Goal: Information Seeking & Learning: Learn about a topic

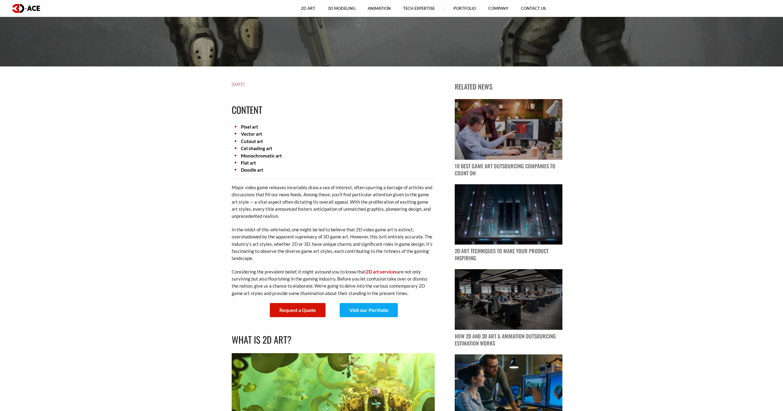
scroll to position [400, 0]
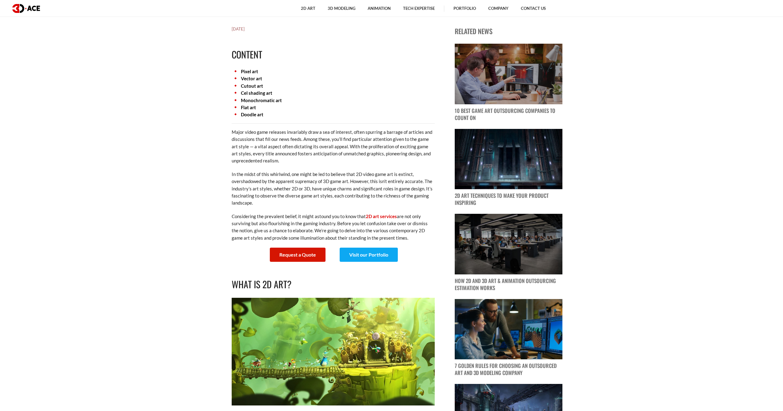
drag, startPoint x: 363, startPoint y: 163, endPoint x: 360, endPoint y: 160, distance: 4.1
drag, startPoint x: 360, startPoint y: 160, endPoint x: 212, endPoint y: 138, distance: 149.7
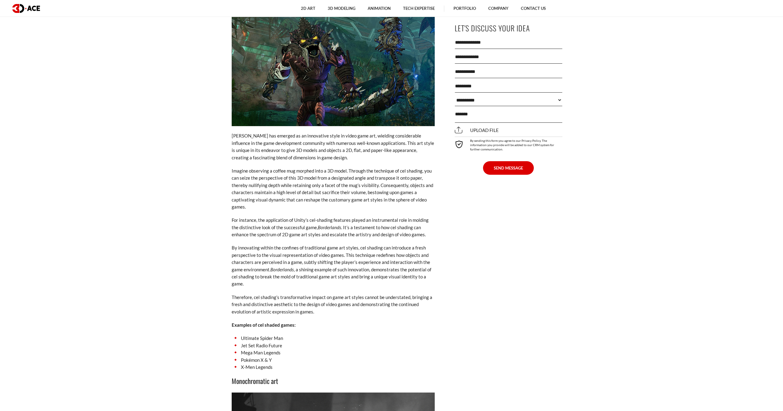
scroll to position [2339, 0]
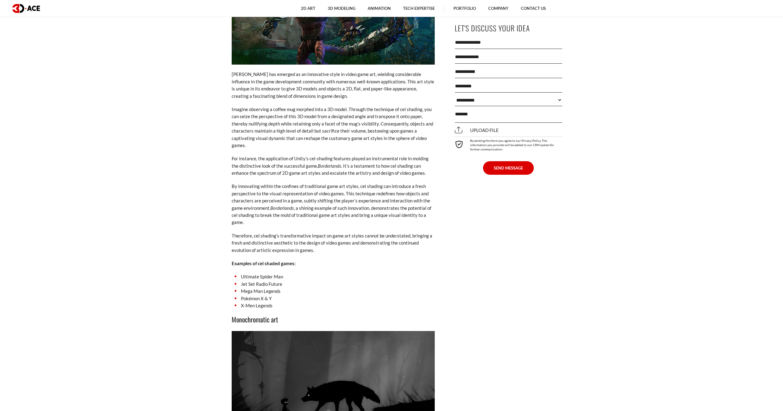
drag, startPoint x: 211, startPoint y: 150, endPoint x: 379, endPoint y: 127, distance: 169.7
click at [379, 127] on p "Imagine observing a coffee mug morphed into a 3D model. Through the technique o…" at bounding box center [333, 127] width 203 height 43
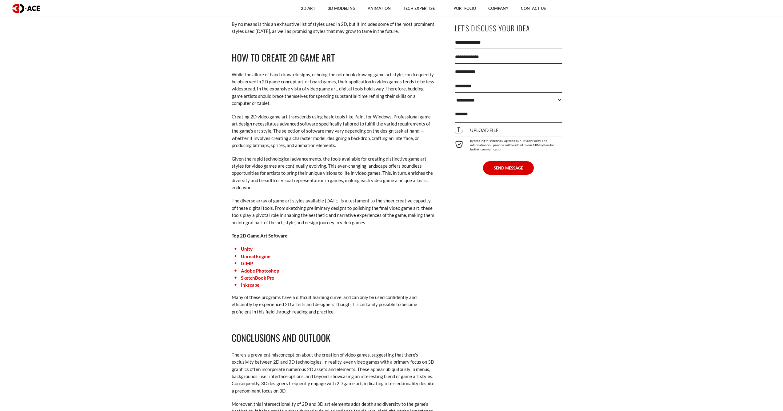
scroll to position [3570, 0]
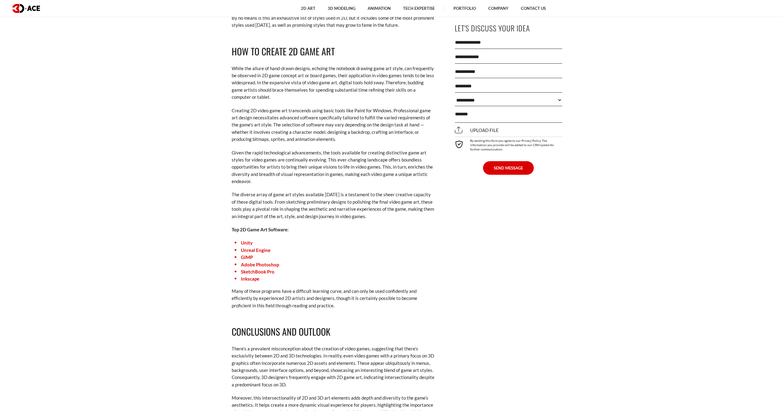
drag, startPoint x: 379, startPoint y: 127, endPoint x: 205, endPoint y: 186, distance: 183.2
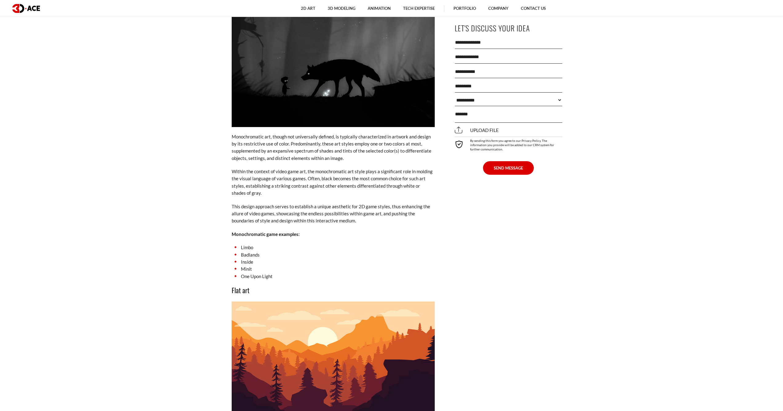
scroll to position [2606, 0]
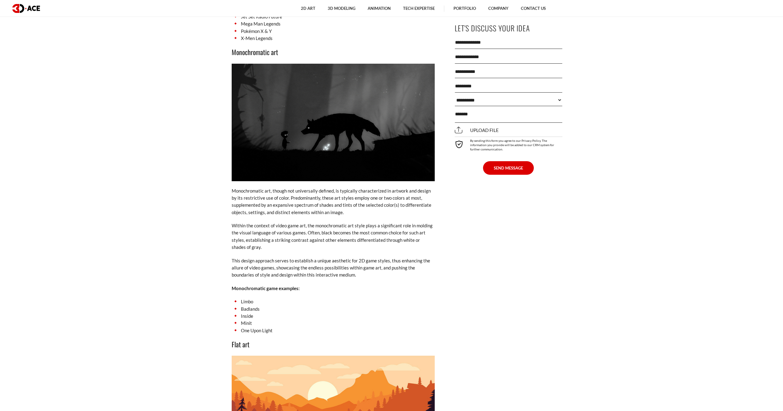
click at [271, 120] on img at bounding box center [333, 123] width 203 height 118
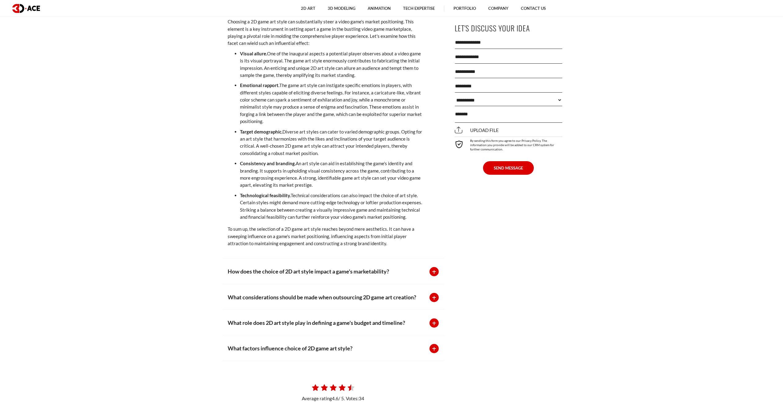
scroll to position [4422, 0]
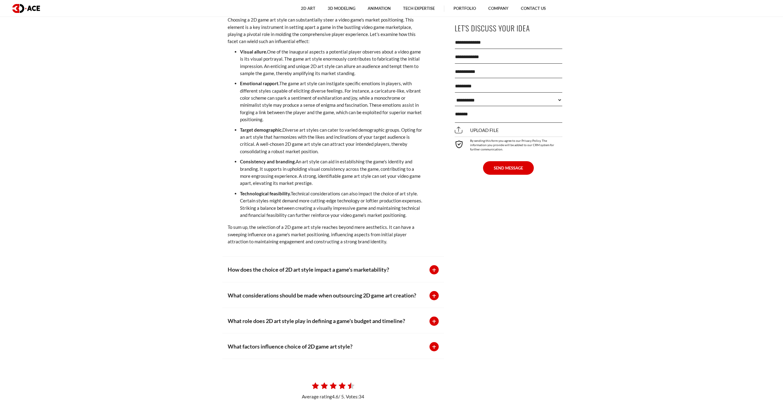
drag, startPoint x: 325, startPoint y: 128, endPoint x: 264, endPoint y: 176, distance: 77.6
drag, startPoint x: 264, startPoint y: 176, endPoint x: 223, endPoint y: 178, distance: 41.0
click at [223, 178] on div "How does the choice of 2D game art style impact a game's market positioning? Ch…" at bounding box center [334, 125] width 222 height 264
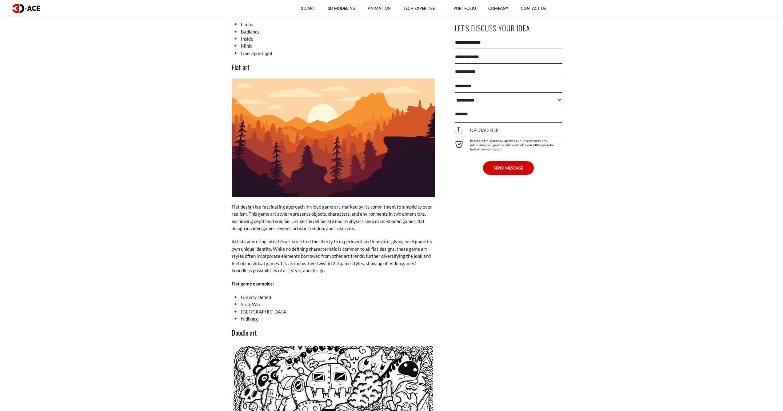
scroll to position [2883, 0]
click at [419, 110] on textarea at bounding box center [509, 115] width 108 height 15
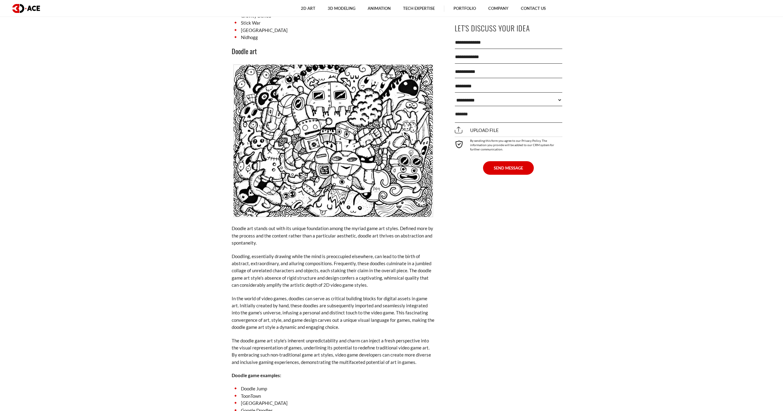
scroll to position [3222, 0]
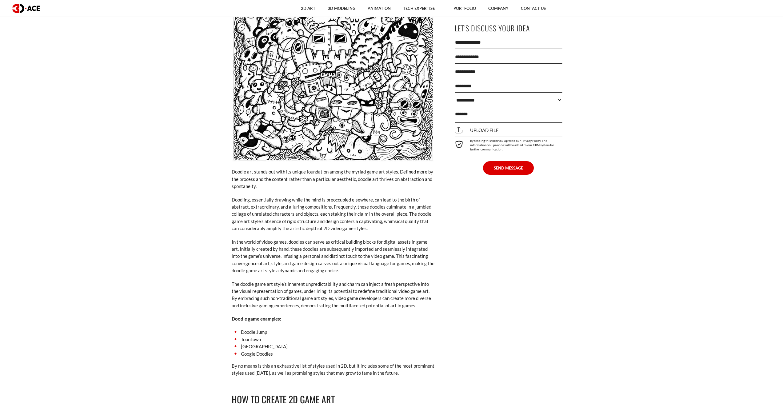
drag, startPoint x: 551, startPoint y: 186, endPoint x: 556, endPoint y: 187, distance: 4.7
click at [419, 186] on div "**********" at bounding box center [508, 101] width 98 height 174
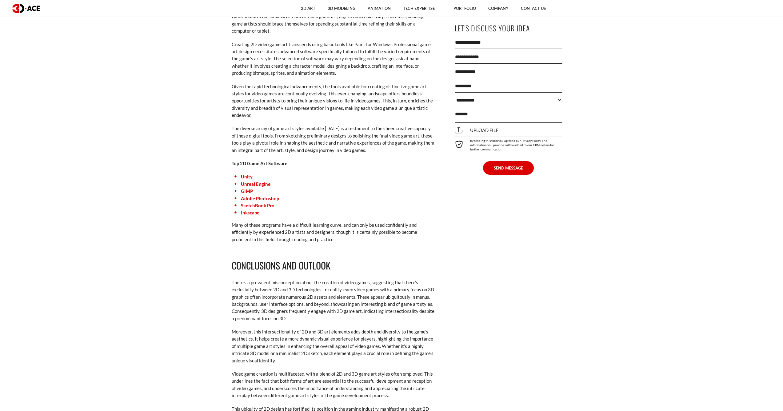
scroll to position [3622, 0]
